Goal: Information Seeking & Learning: Learn about a topic

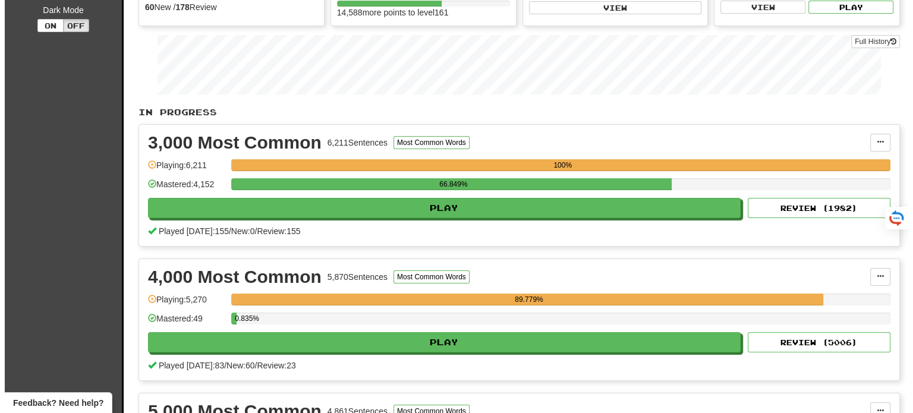
scroll to position [178, 0]
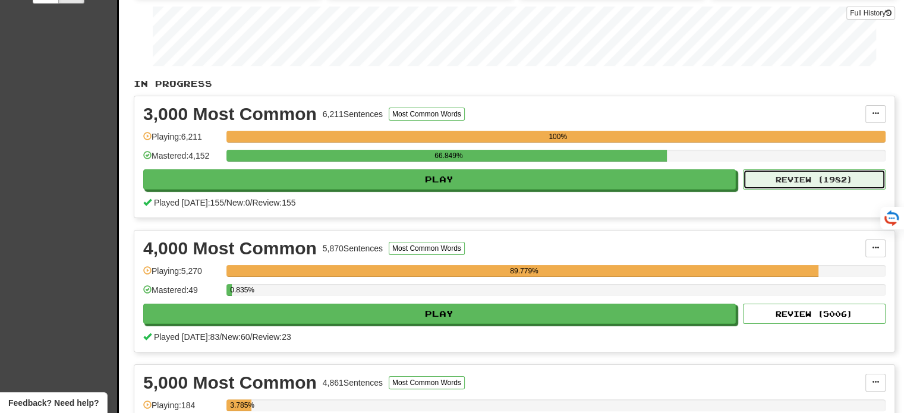
click at [797, 178] on button "Review ( 1982 )" at bounding box center [814, 179] width 143 height 20
select select "**"
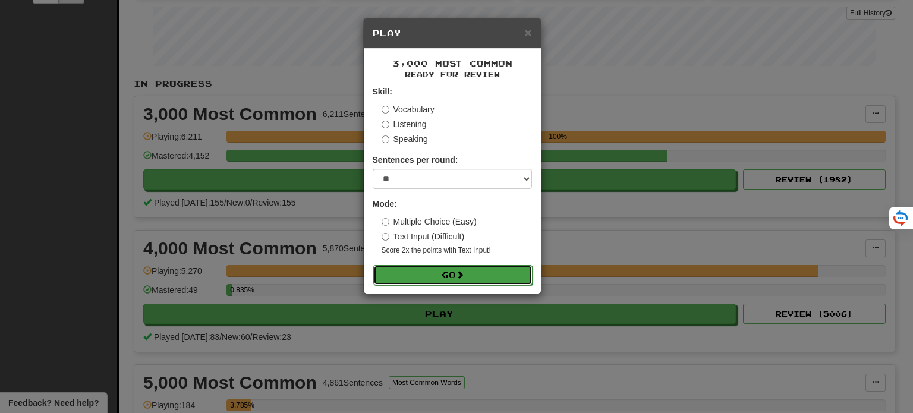
click at [476, 273] on button "Go" at bounding box center [452, 275] width 159 height 20
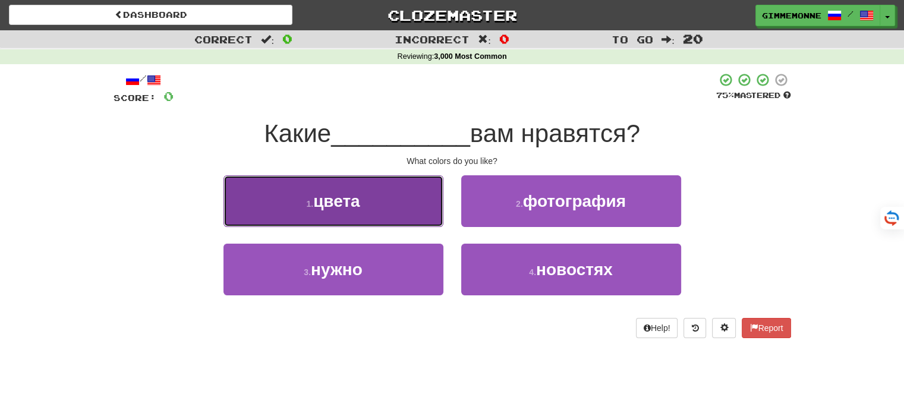
click at [433, 212] on button "1 . цвета" at bounding box center [333, 201] width 220 height 52
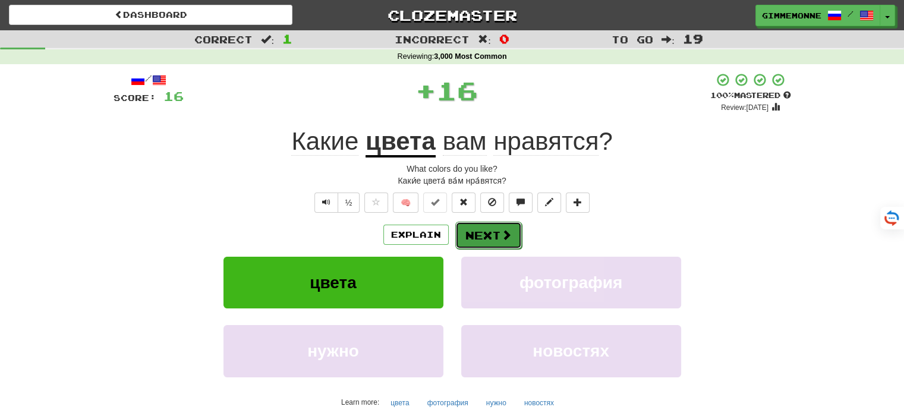
click at [503, 236] on span at bounding box center [506, 234] width 11 height 11
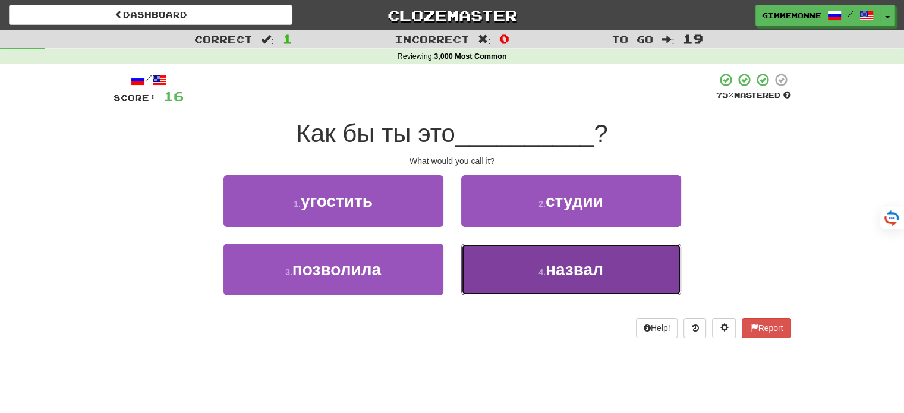
click at [475, 259] on button "4 . назвал" at bounding box center [571, 270] width 220 height 52
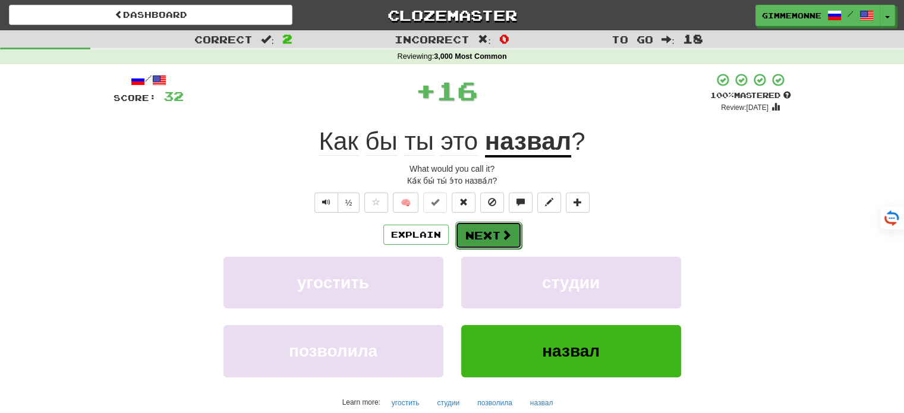
click at [464, 233] on button "Next" at bounding box center [488, 235] width 67 height 27
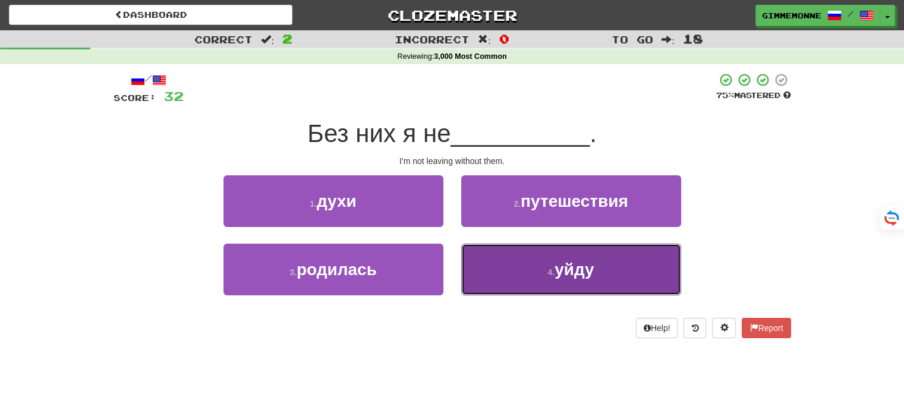
click at [487, 264] on button "4 . уйду" at bounding box center [571, 270] width 220 height 52
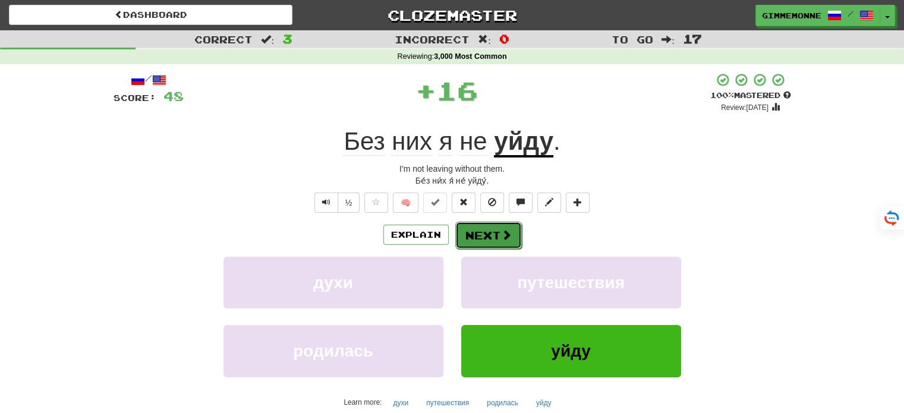
click at [486, 239] on button "Next" at bounding box center [488, 235] width 67 height 27
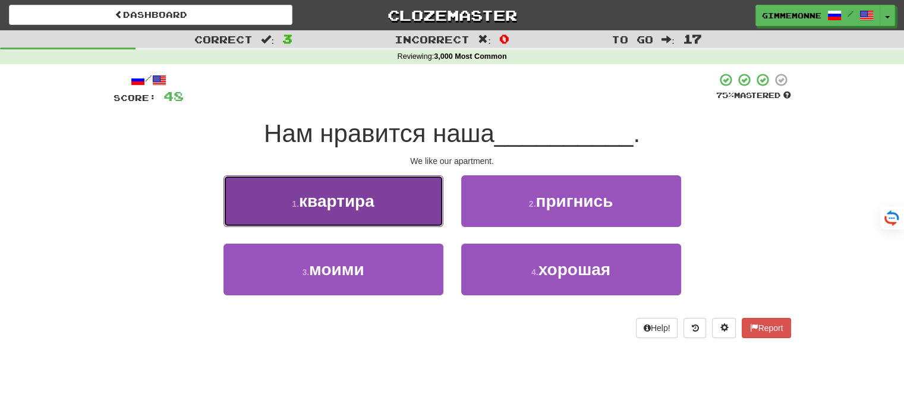
click at [407, 218] on button "1 . квартира" at bounding box center [333, 201] width 220 height 52
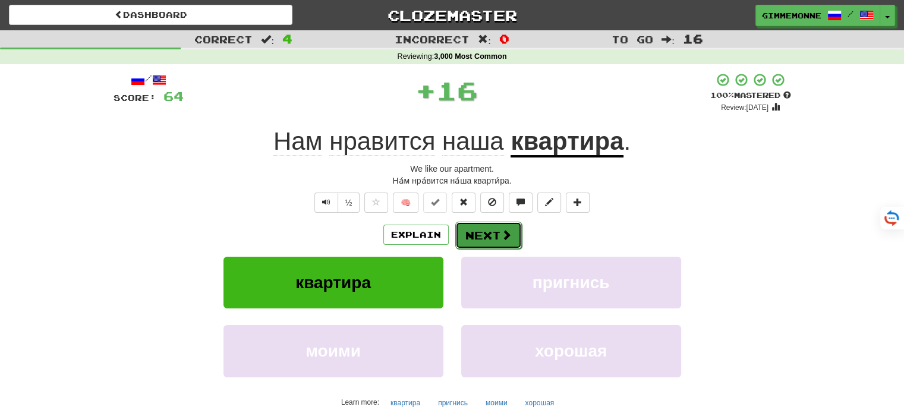
click at [480, 242] on button "Next" at bounding box center [488, 235] width 67 height 27
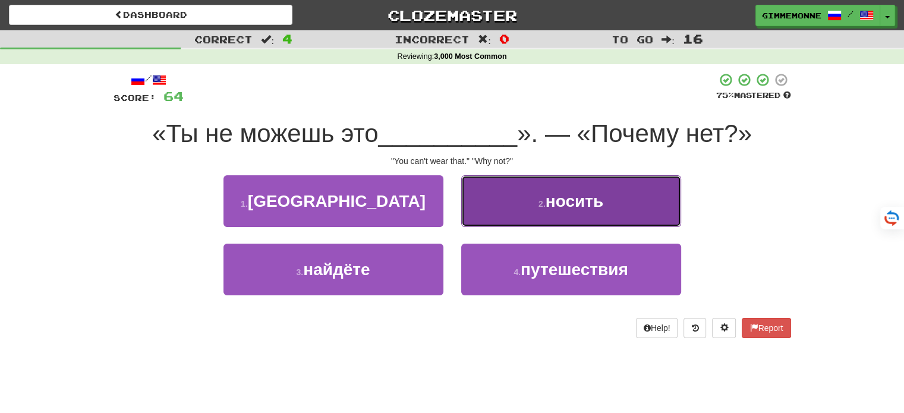
click at [506, 221] on button "2 . носить" at bounding box center [571, 201] width 220 height 52
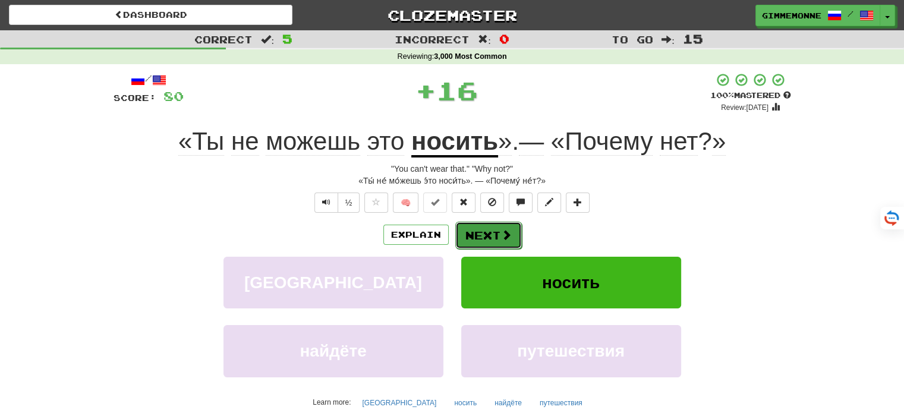
click at [480, 241] on button "Next" at bounding box center [488, 235] width 67 height 27
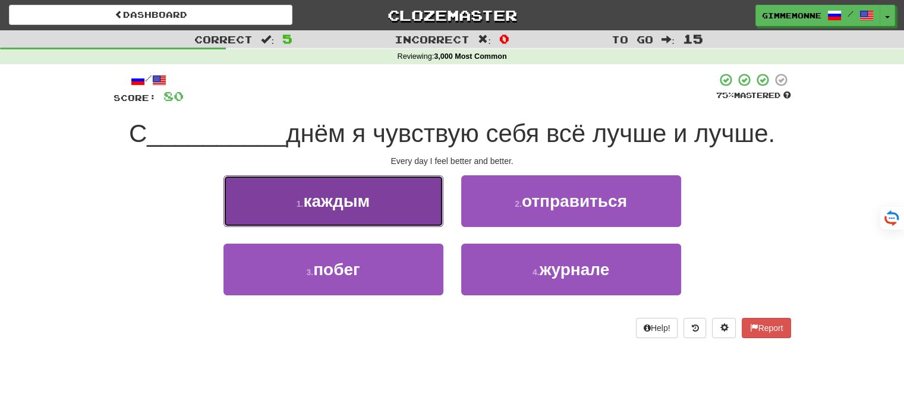
click at [396, 200] on button "1 . каждым" at bounding box center [333, 201] width 220 height 52
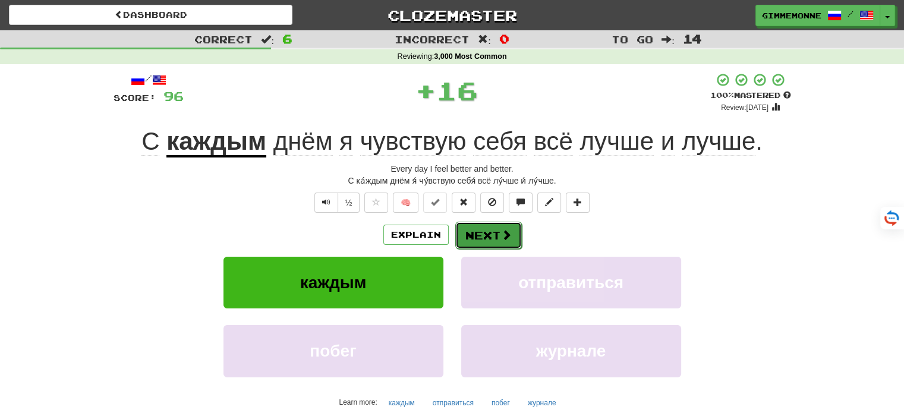
click at [491, 238] on button "Next" at bounding box center [488, 235] width 67 height 27
